Goal: Task Accomplishment & Management: Manage account settings

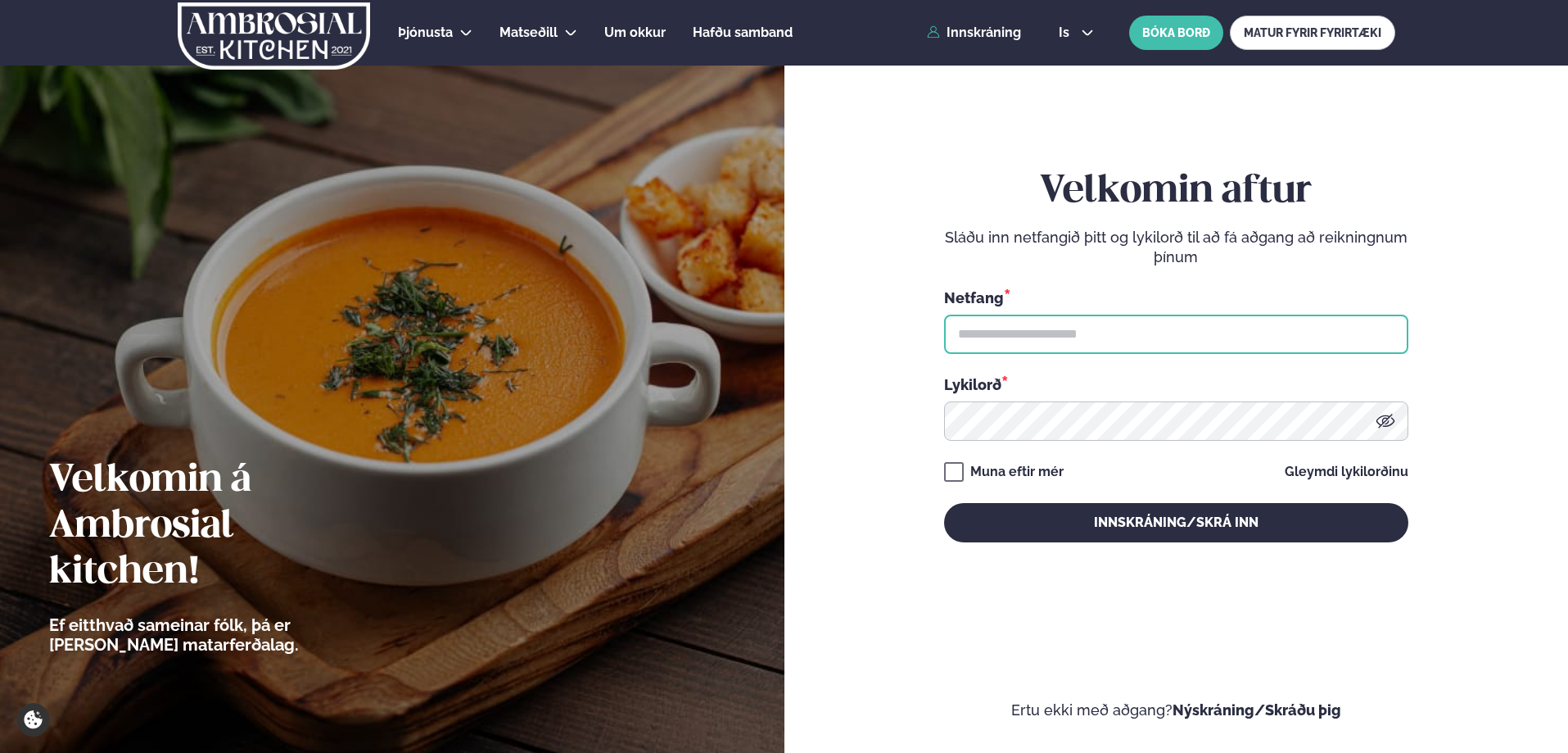
click at [981, 330] on input "text" at bounding box center [1176, 334] width 465 height 39
type input "**********"
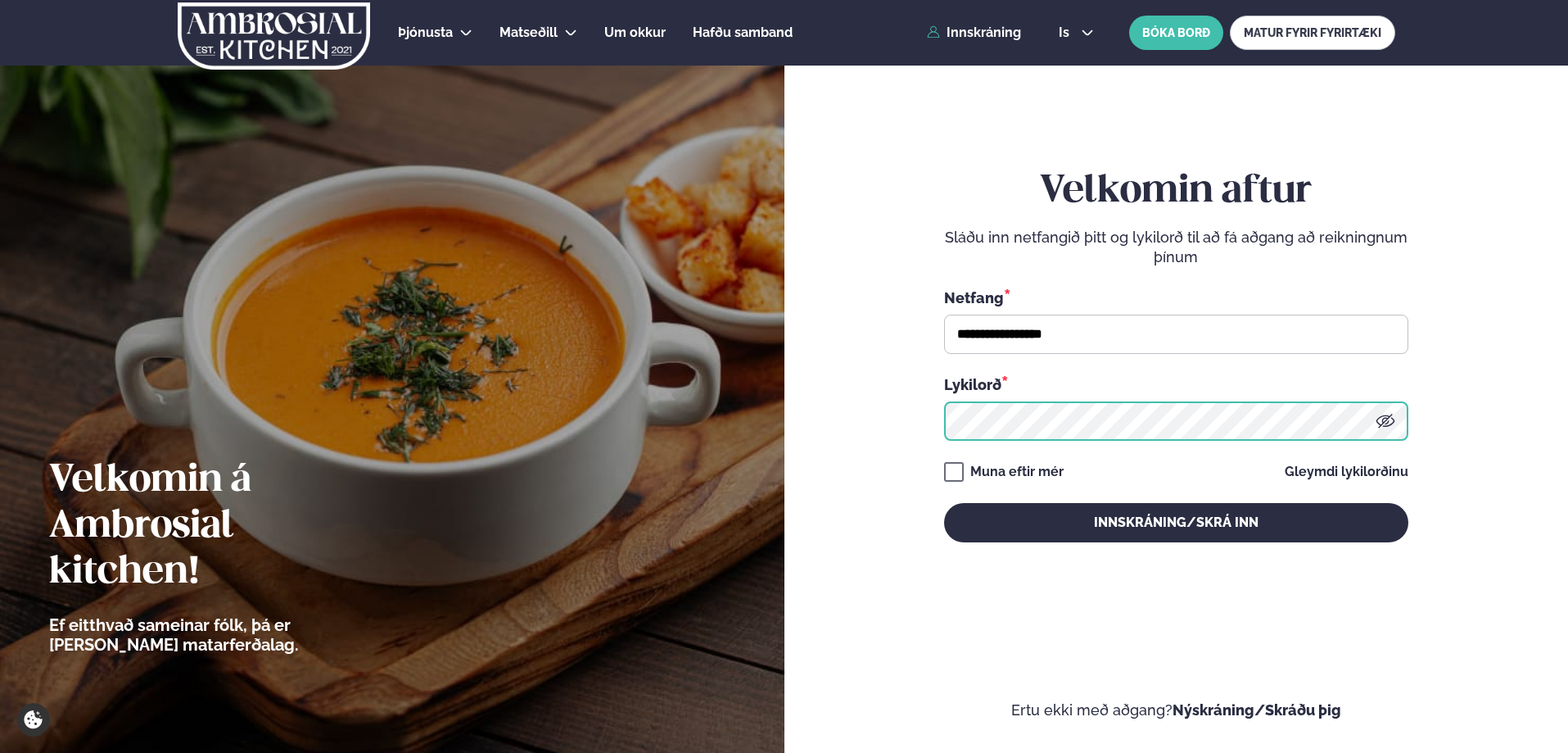
click at [944, 503] on button "Innskráning/Skrá inn" at bounding box center [1176, 522] width 465 height 39
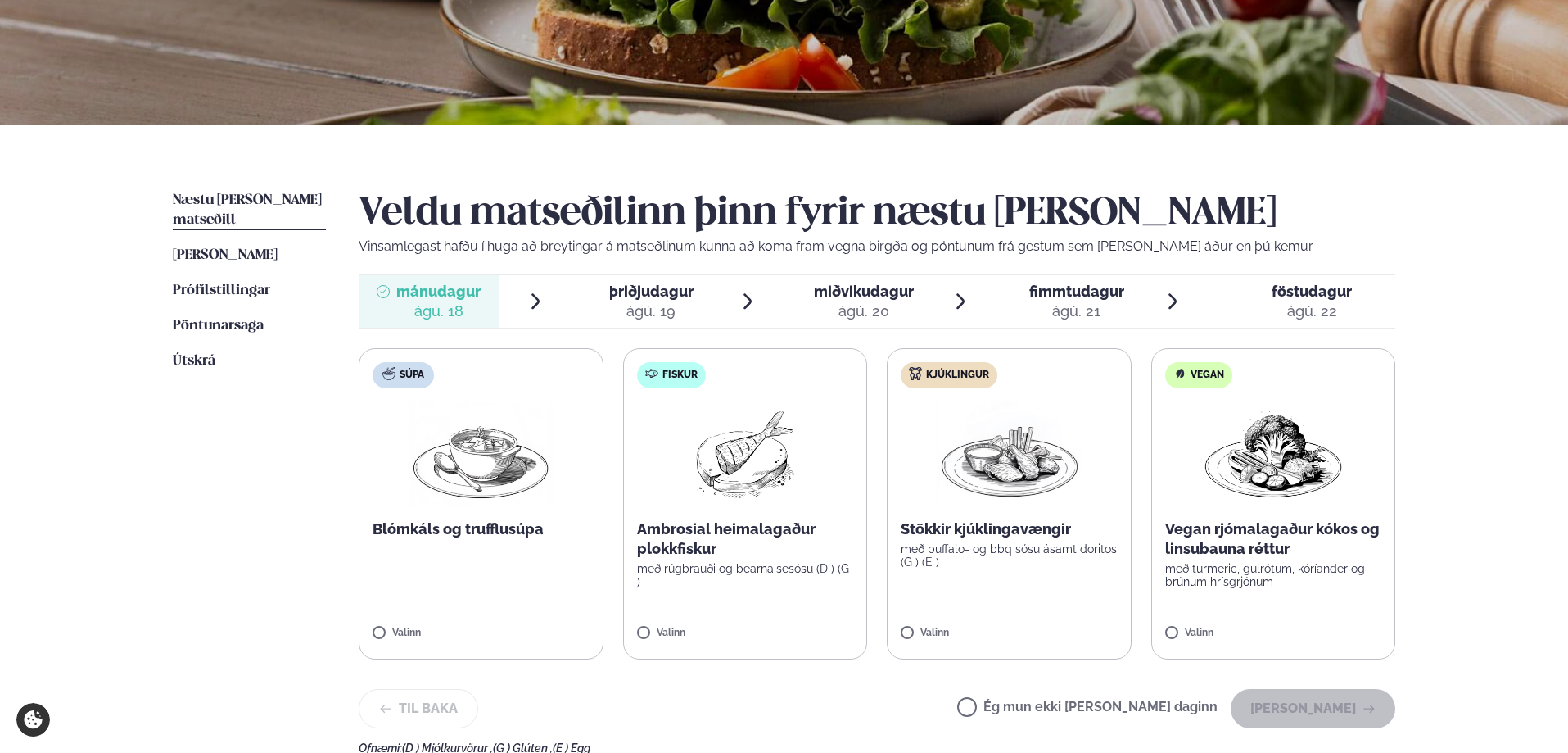
scroll to position [246, 0]
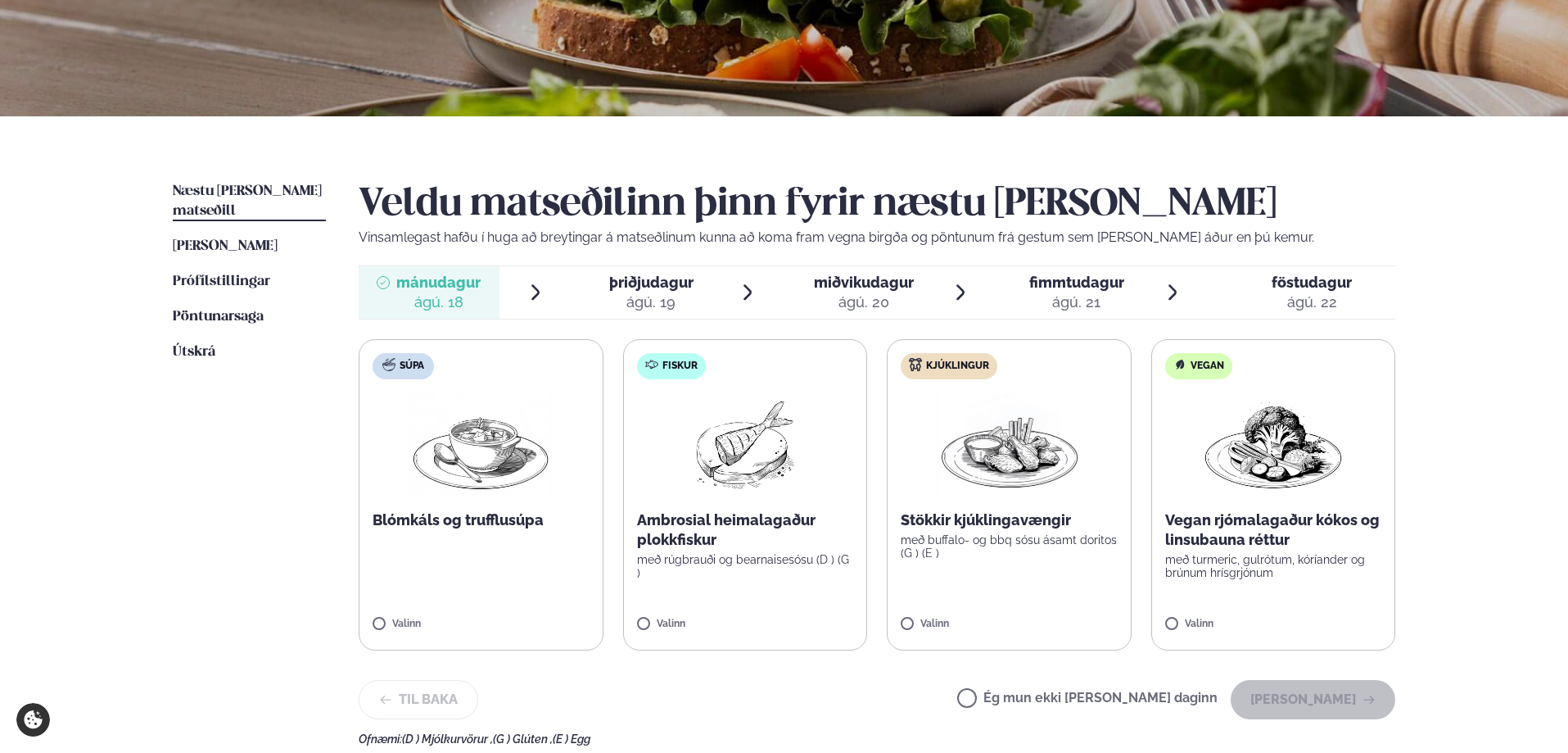
click at [663, 285] on span "þriðjudagur" at bounding box center [652, 282] width 84 height 17
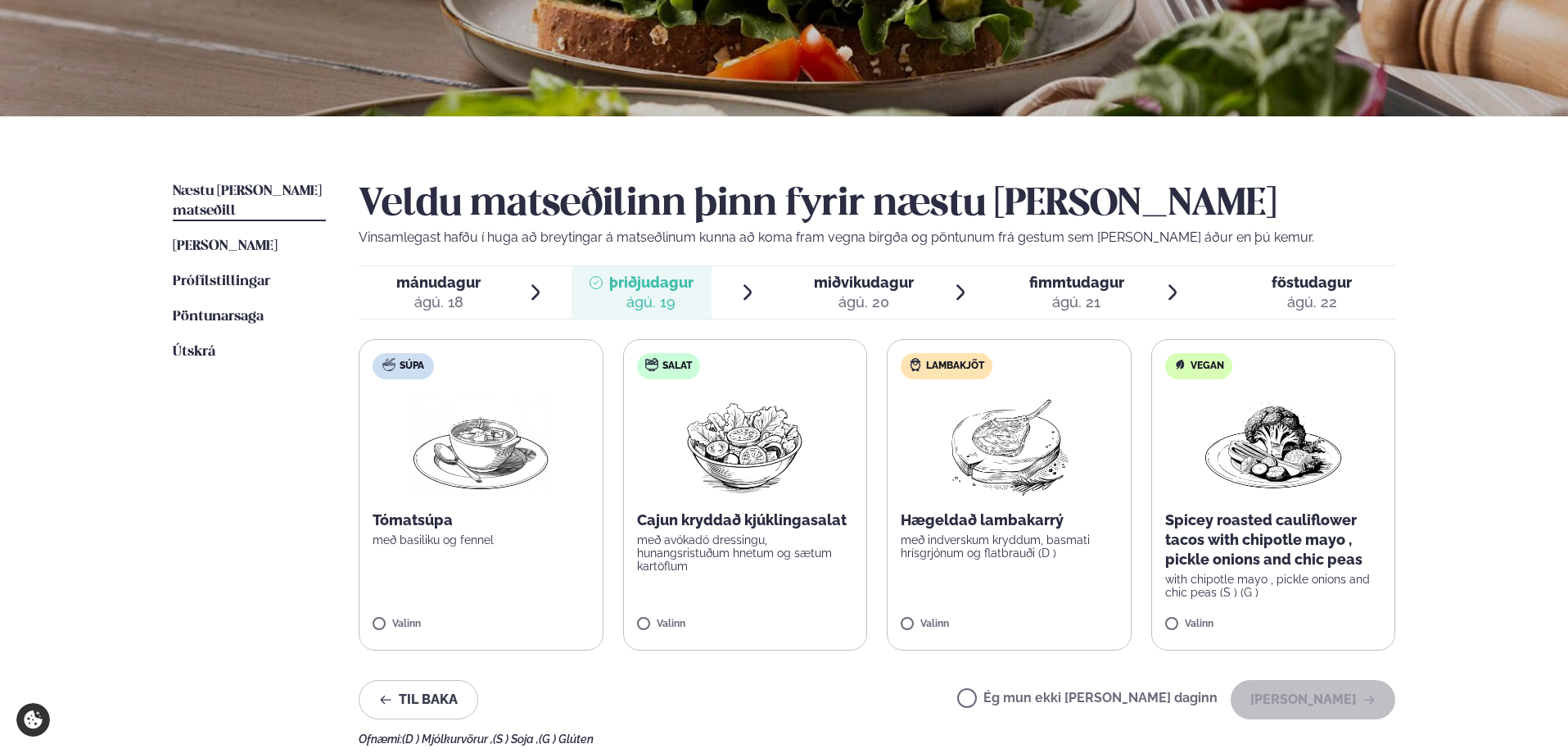
click at [869, 283] on span "miðvikudagur" at bounding box center [863, 282] width 99 height 17
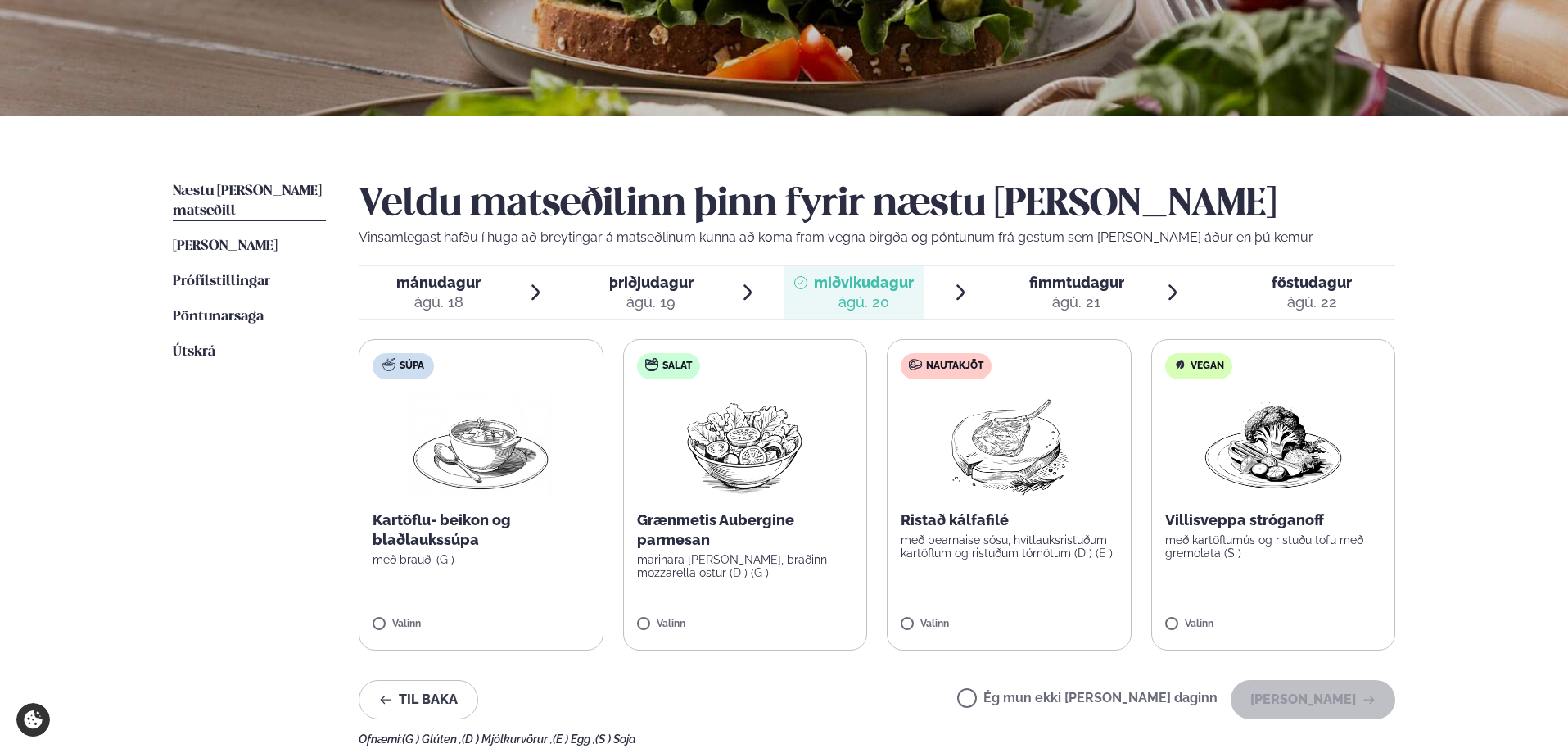
click at [1058, 288] on span "fimmtudagur" at bounding box center [1077, 282] width 95 height 17
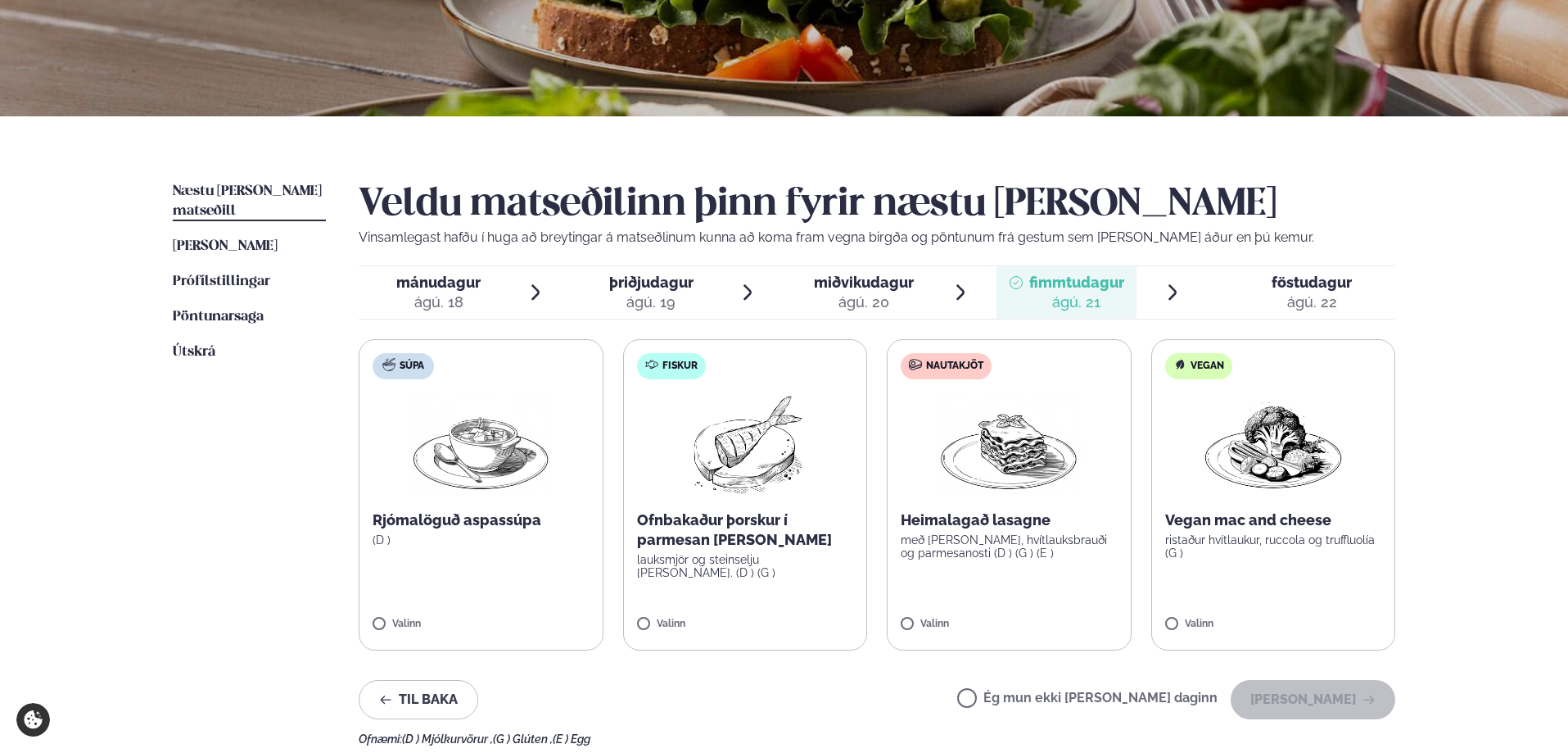
click at [1321, 292] on div "ágú. 22" at bounding box center [1312, 302] width 80 height 20
